Goal: Information Seeking & Learning: Find specific fact

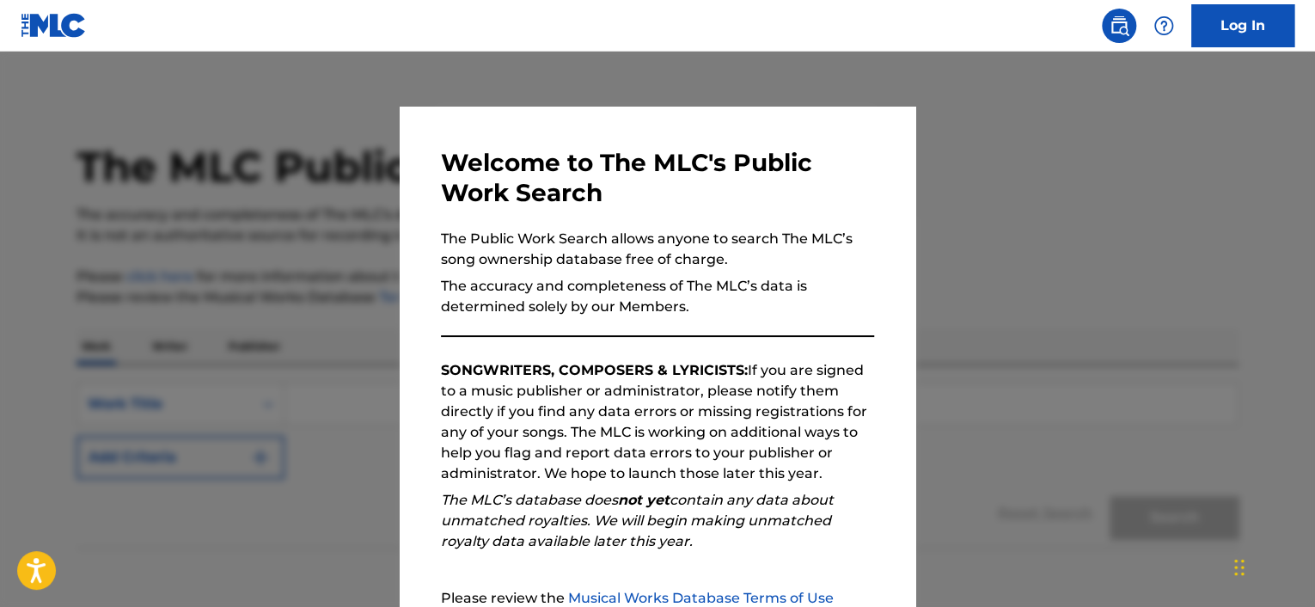
scroll to position [180, 0]
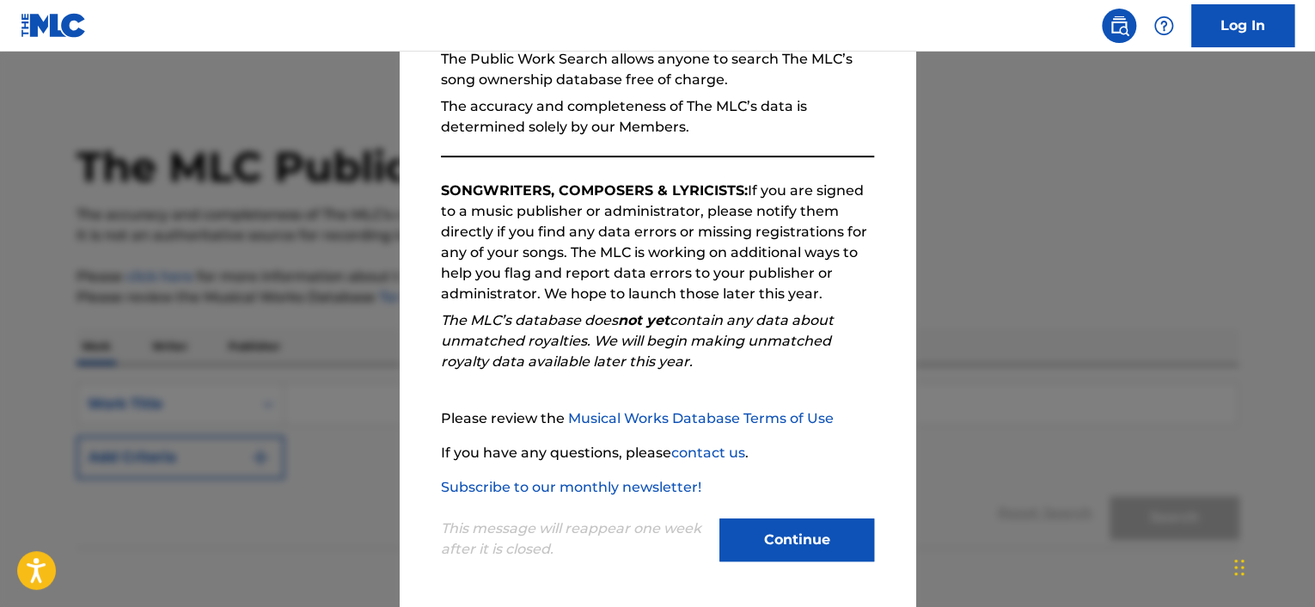
click at [807, 545] on button "Continue" at bounding box center [796, 539] width 155 height 43
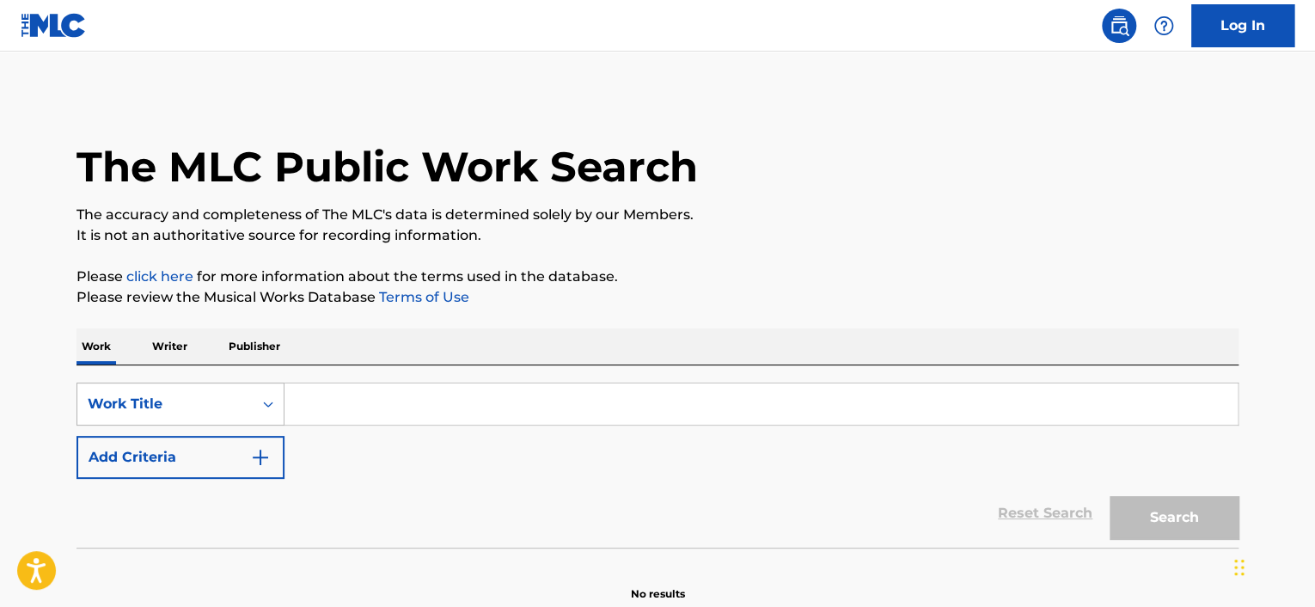
click at [260, 409] on div "Work Title" at bounding box center [180, 403] width 208 height 43
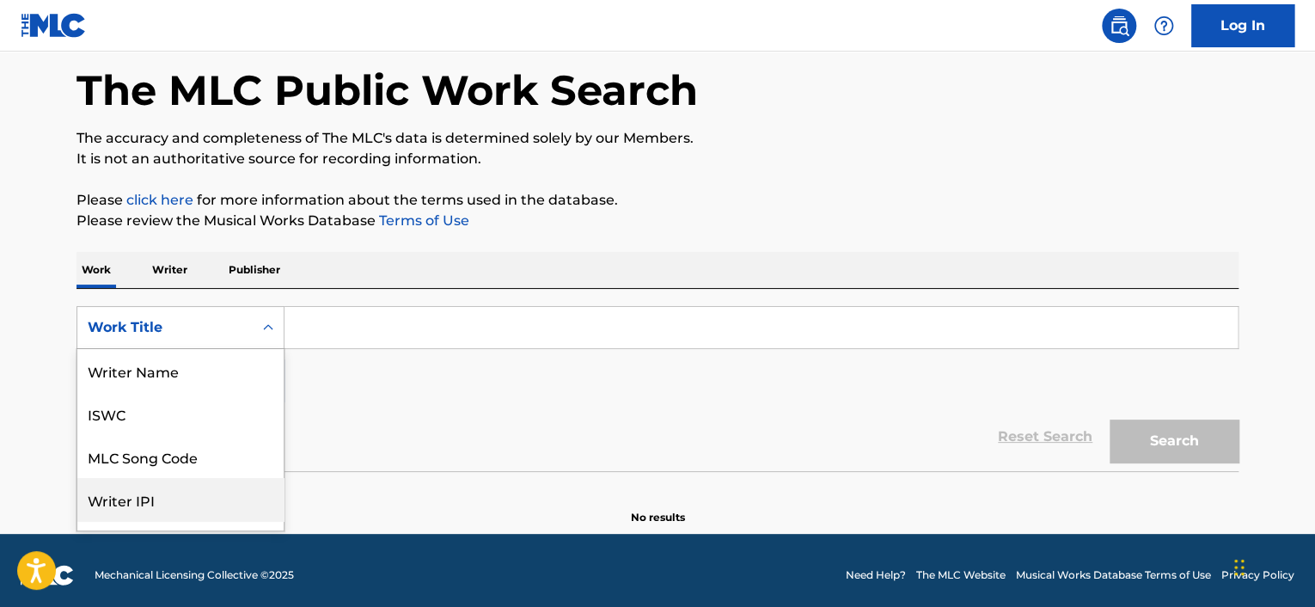
scroll to position [86, 0]
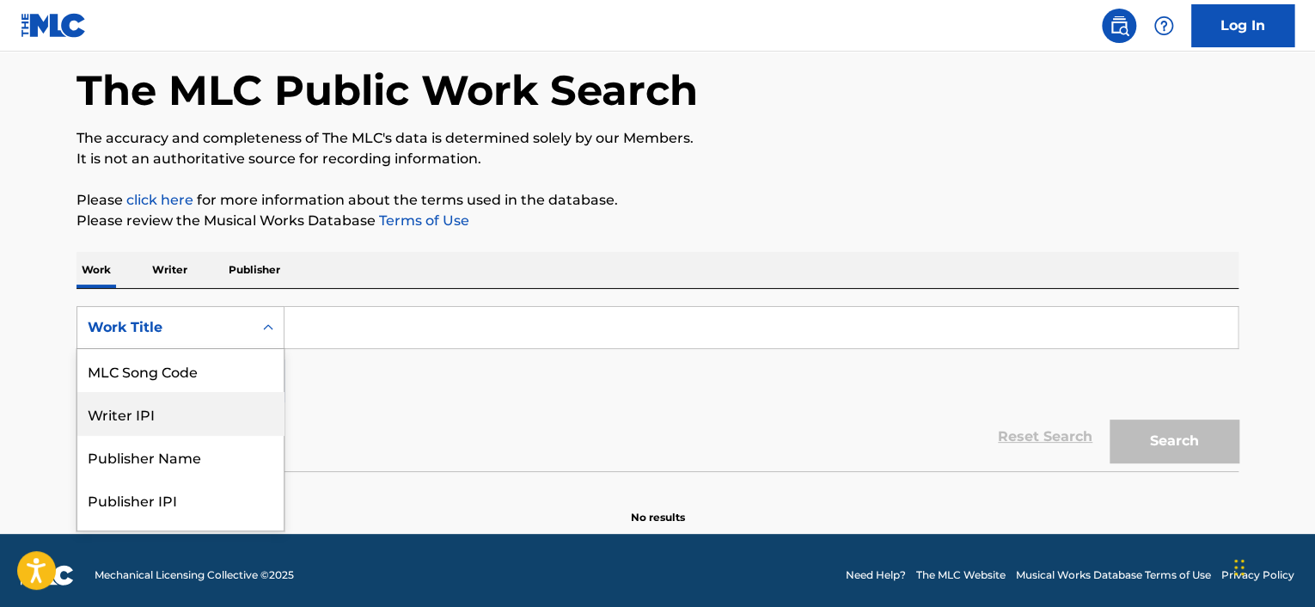
click at [217, 418] on div "Writer IPI" at bounding box center [180, 413] width 206 height 43
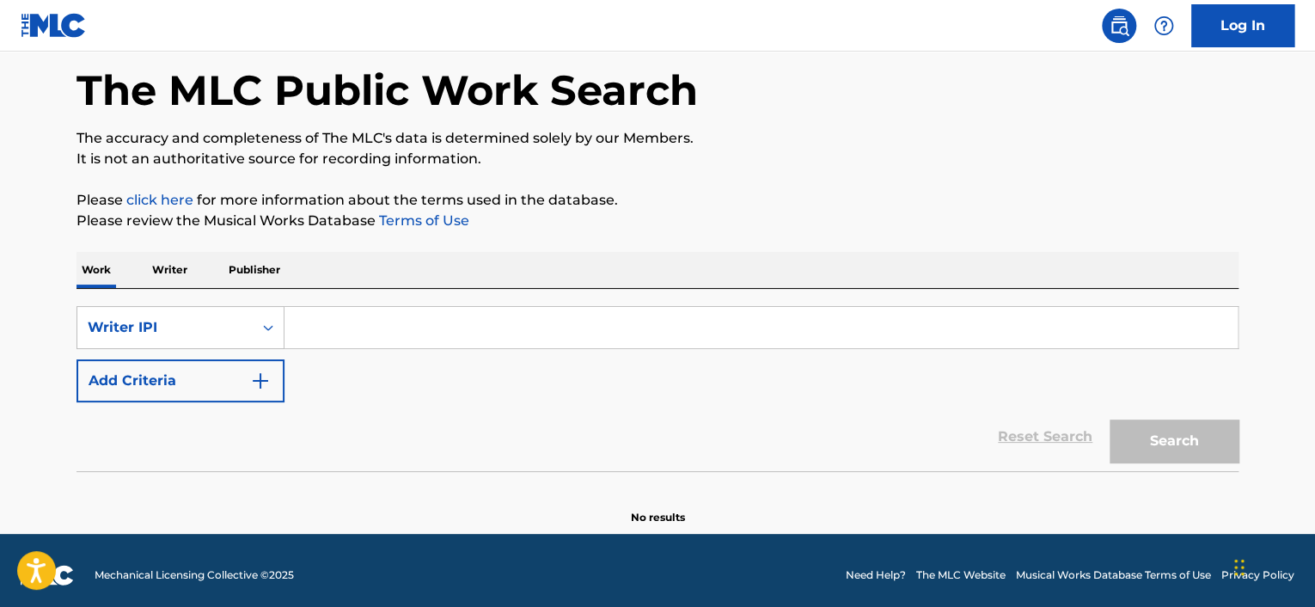
click at [361, 326] on input "Search Form" at bounding box center [760, 327] width 953 height 41
click at [258, 333] on div "Search Form" at bounding box center [268, 327] width 31 height 31
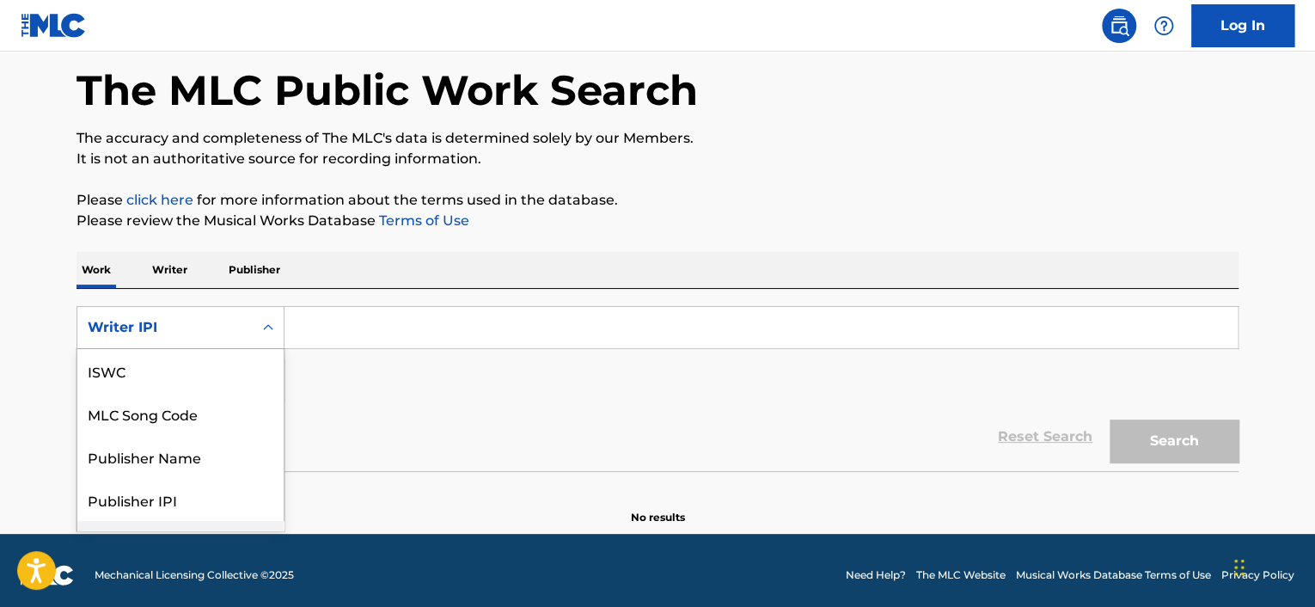
scroll to position [162, 0]
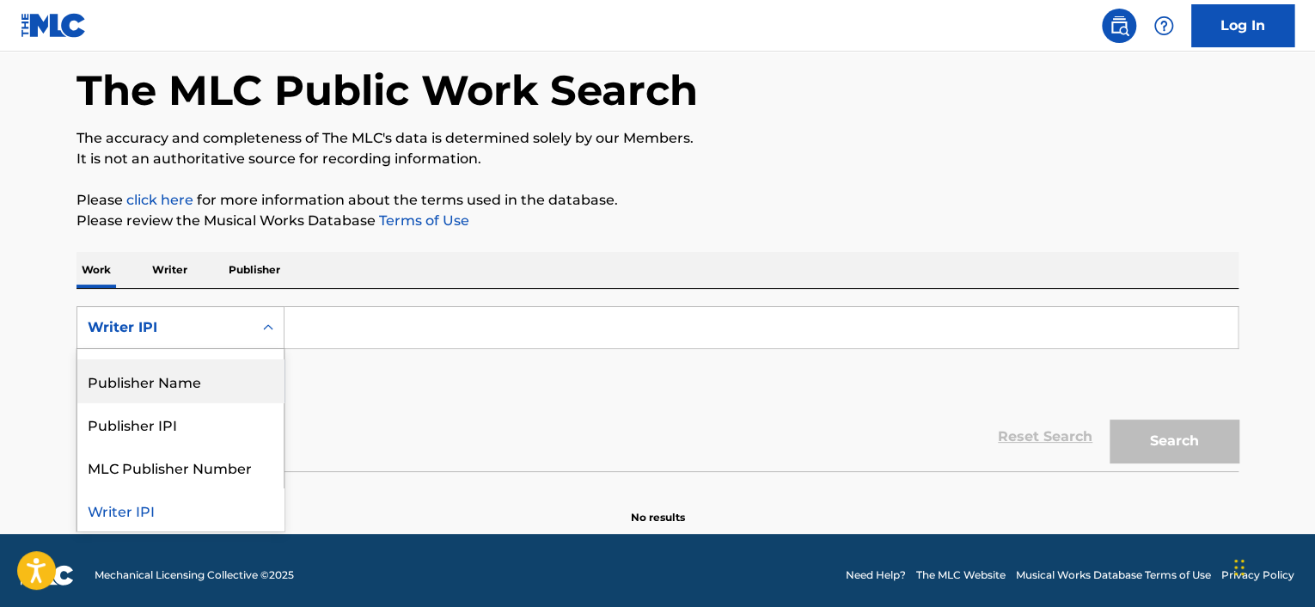
click at [213, 388] on div "Publisher Name" at bounding box center [180, 380] width 206 height 43
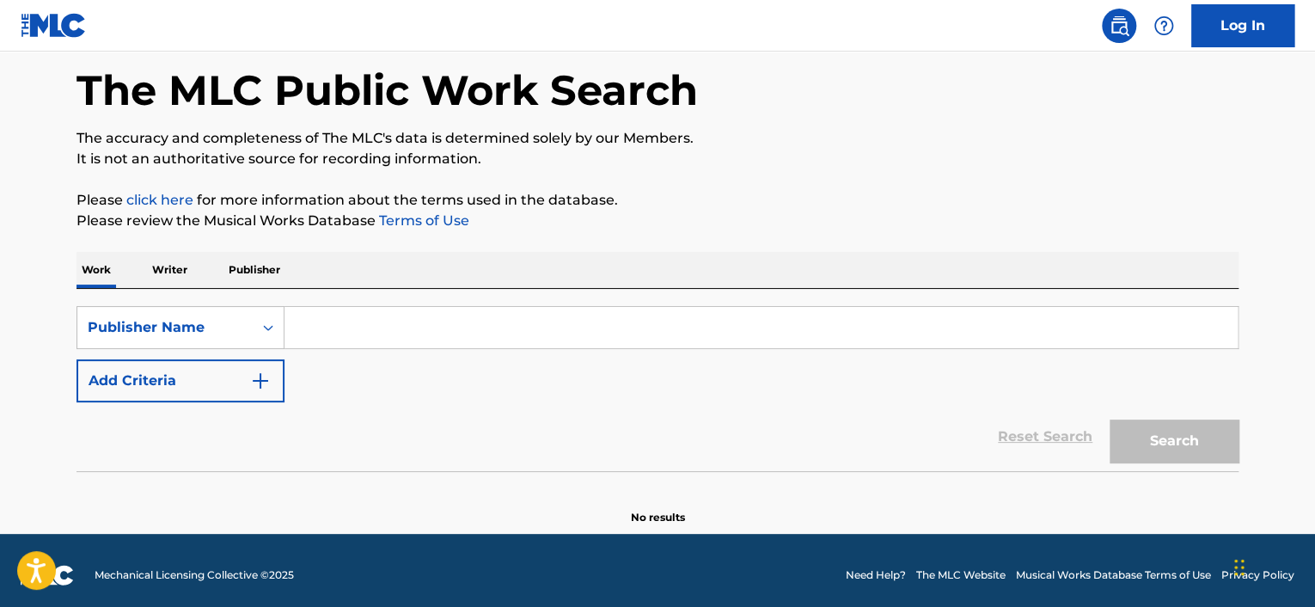
click at [388, 332] on input "Search Form" at bounding box center [760, 327] width 953 height 41
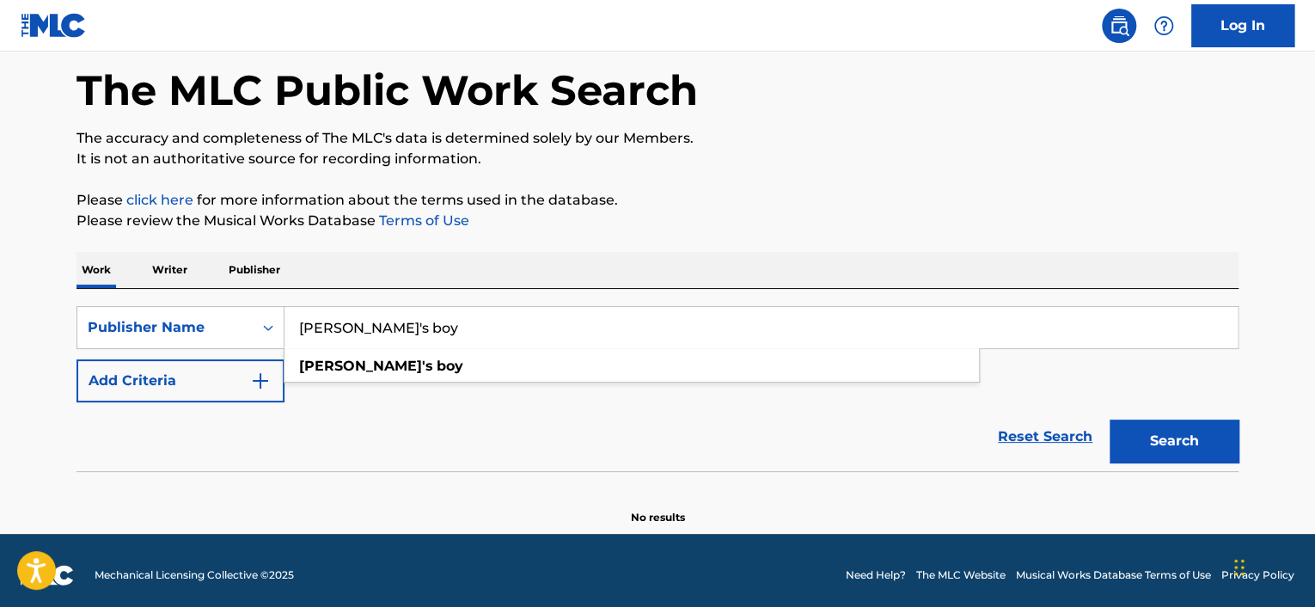
type input "[PERSON_NAME]'s boy"
click at [1109, 419] on button "Search" at bounding box center [1173, 440] width 129 height 43
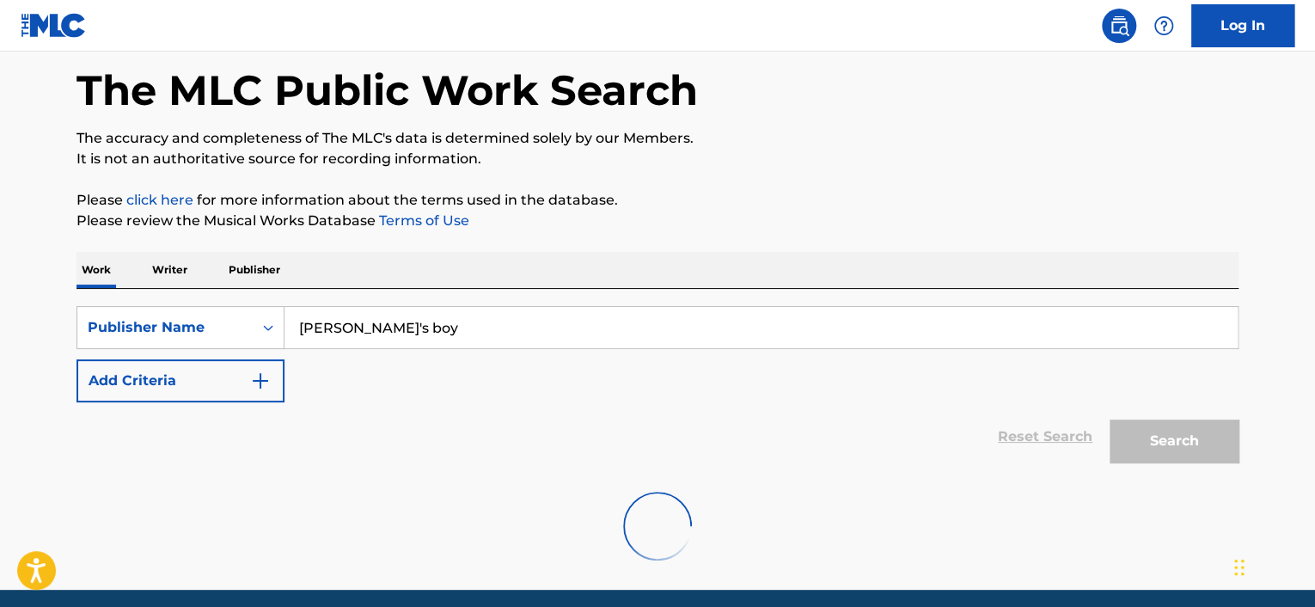
click at [1109, 419] on button "Search" at bounding box center [1173, 440] width 129 height 43
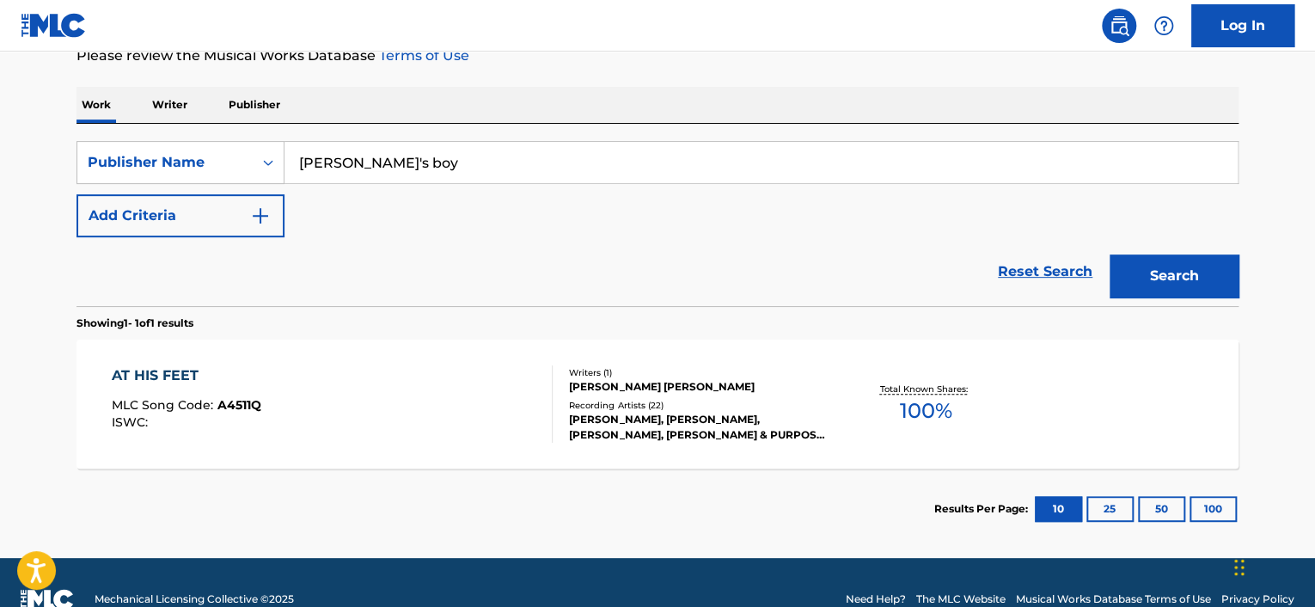
scroll to position [275, 0]
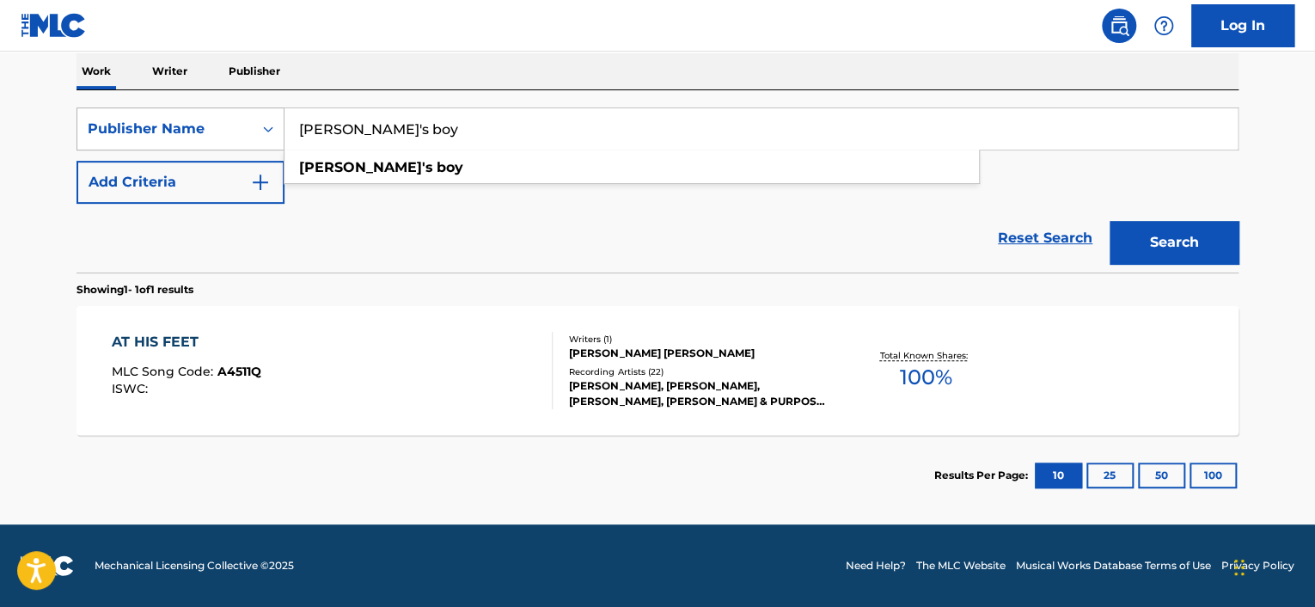
click at [267, 130] on icon "Search Form" at bounding box center [268, 128] width 17 height 17
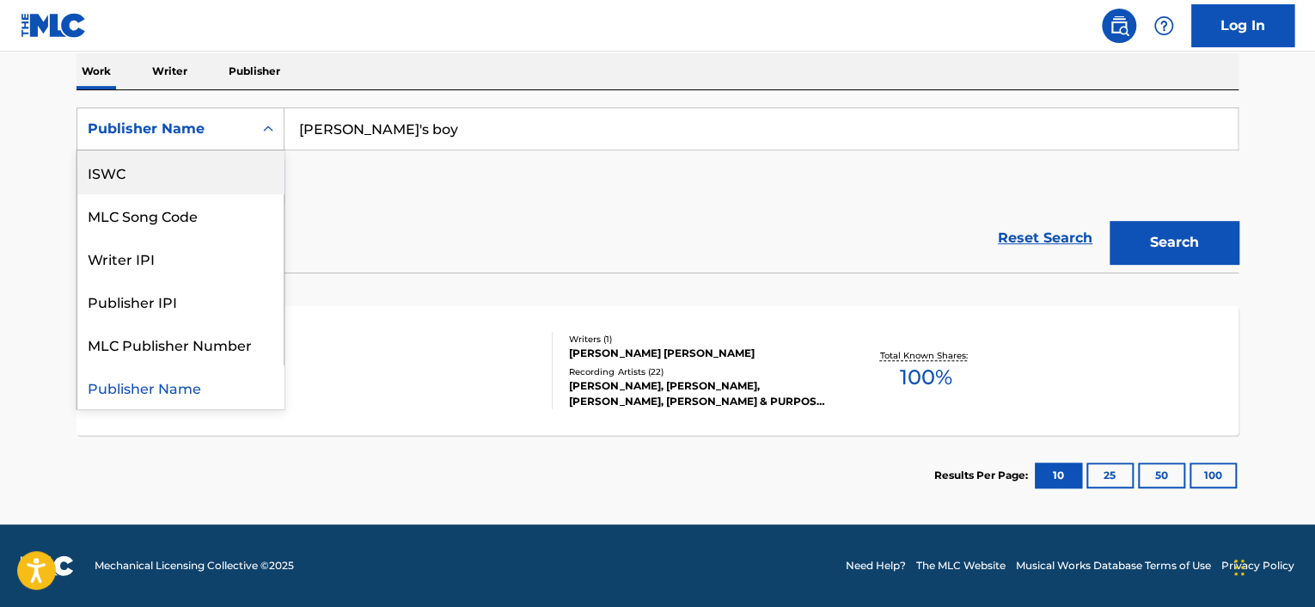
scroll to position [0, 0]
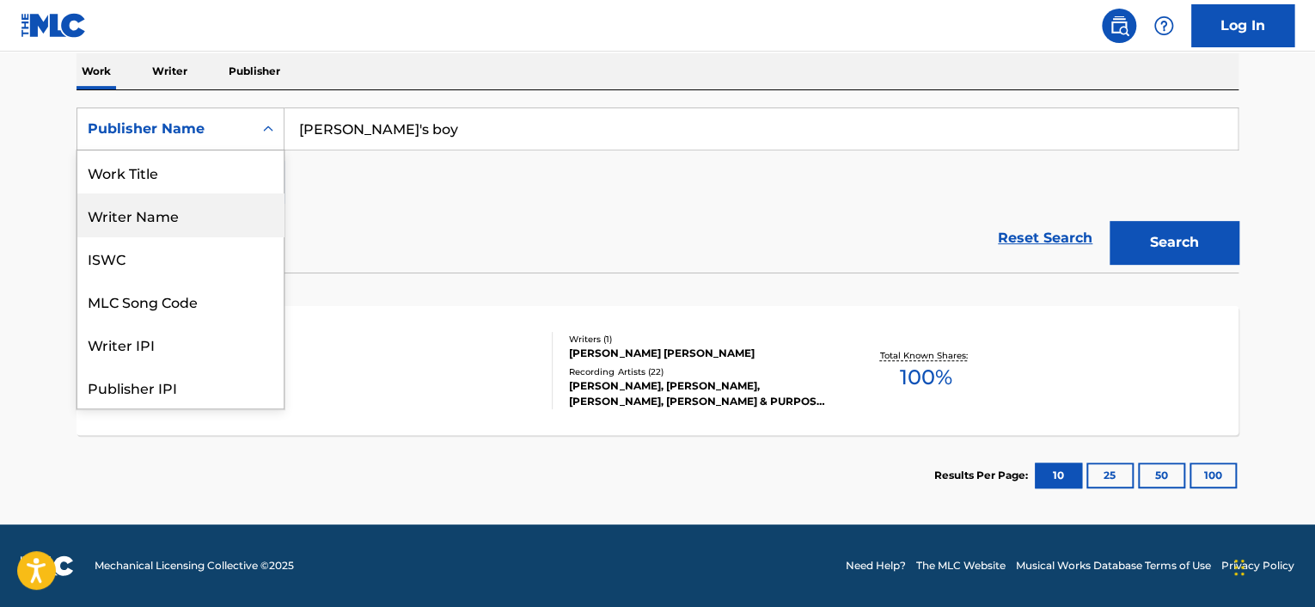
click at [241, 219] on div "Writer Name" at bounding box center [180, 214] width 206 height 43
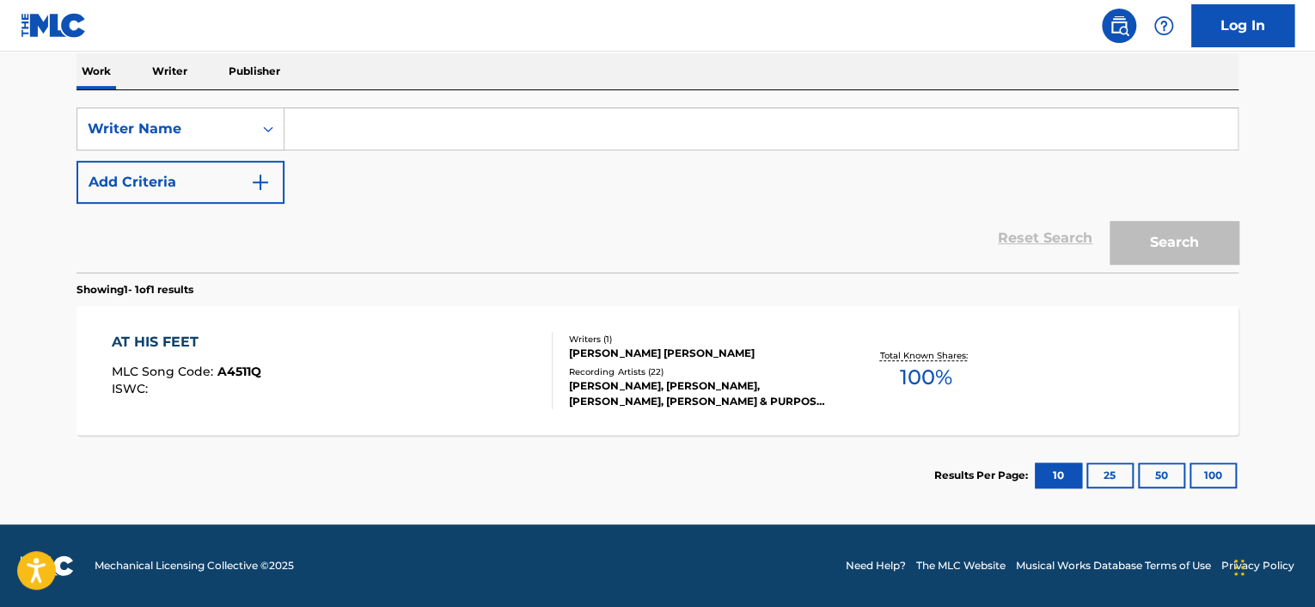
click at [368, 130] on input "Search Form" at bounding box center [760, 128] width 953 height 41
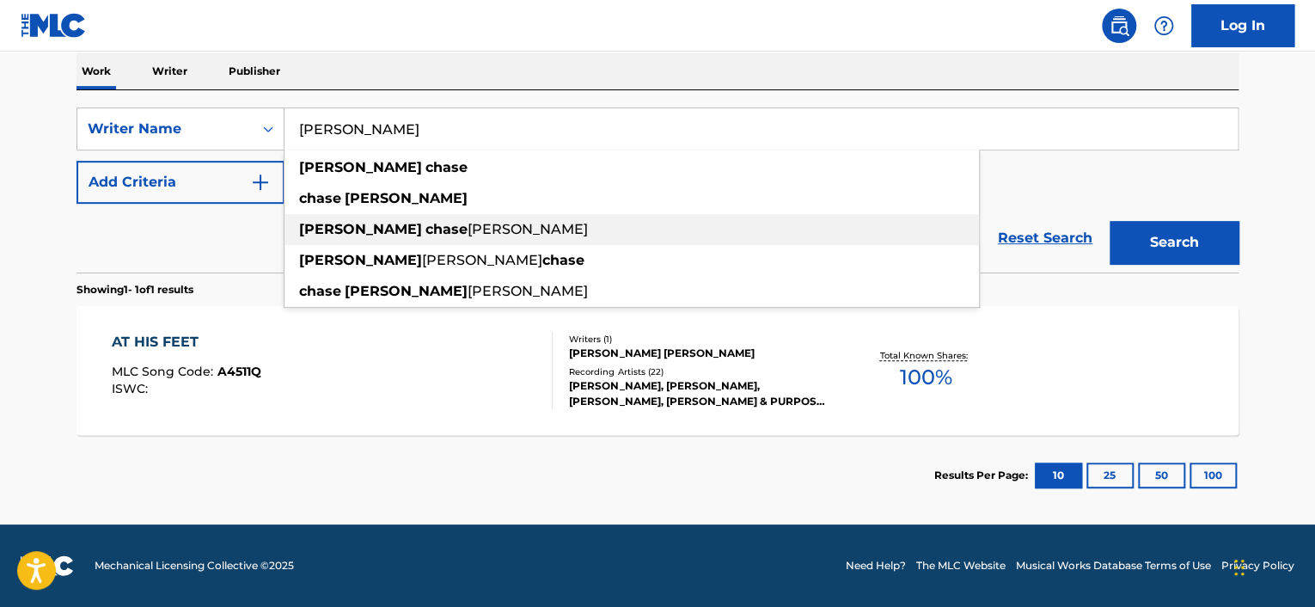
click at [378, 217] on div "[PERSON_NAME] [PERSON_NAME]" at bounding box center [631, 229] width 694 height 31
type input "[PERSON_NAME] [PERSON_NAME]"
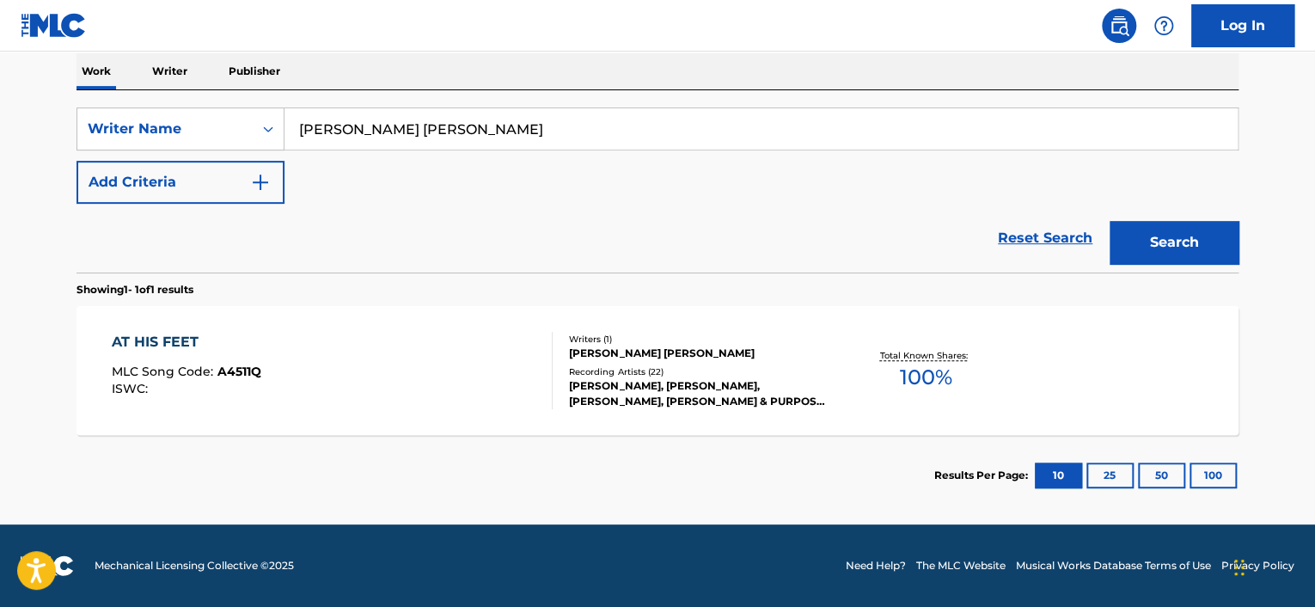
click at [1155, 243] on button "Search" at bounding box center [1173, 242] width 129 height 43
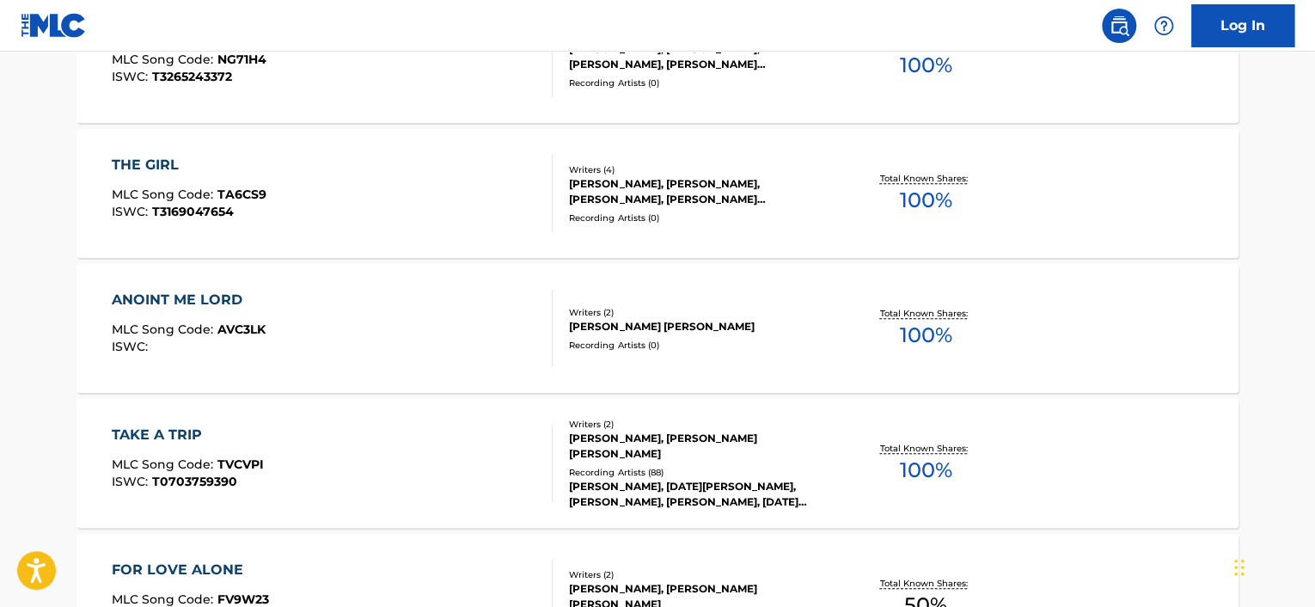
scroll to position [361, 0]
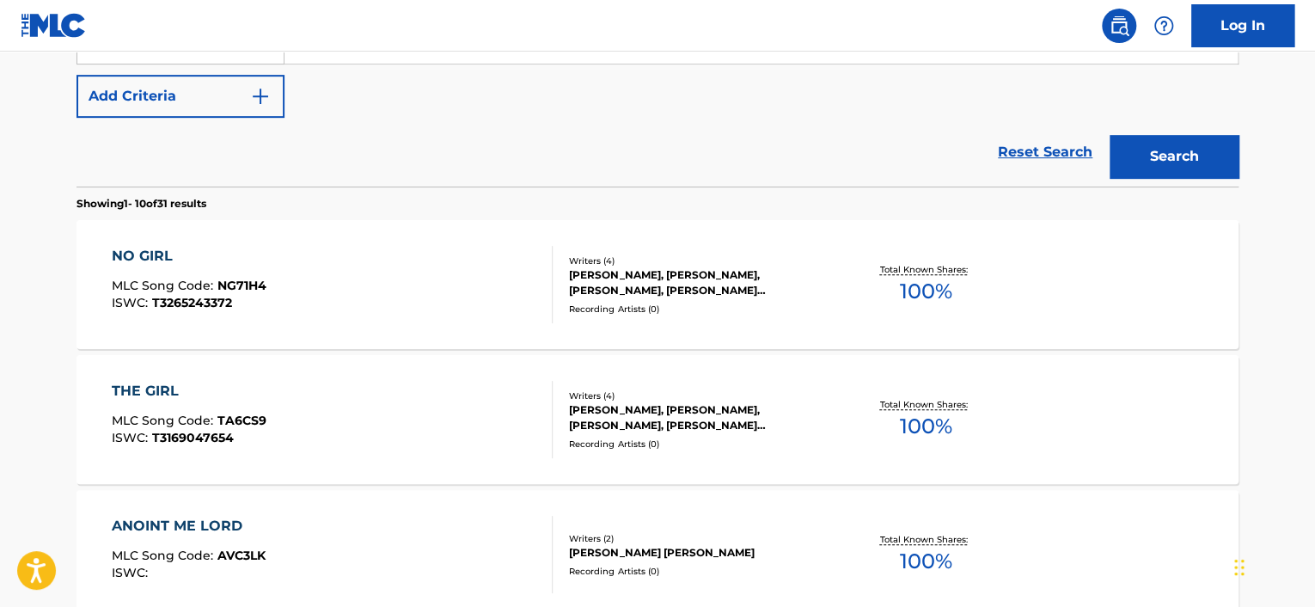
click at [908, 260] on div "Total Known Shares: 100 %" at bounding box center [924, 285] width 193 height 52
